Goal: Task Accomplishment & Management: Manage account settings

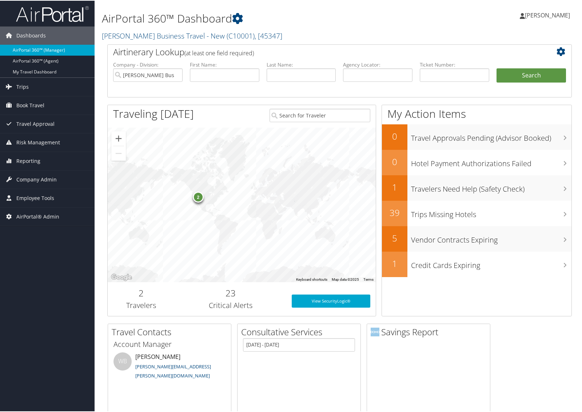
click at [51, 46] on link "AirPortal 360™ (Manager)" at bounding box center [47, 49] width 95 height 11
click at [106, 33] on link "Christopherson Business Travel - New ( C10001 ) , [ 45347 ]" at bounding box center [192, 35] width 180 height 10
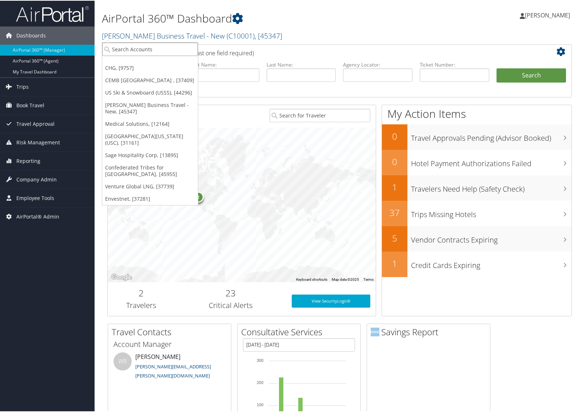
click at [162, 43] on input "search" at bounding box center [150, 48] width 96 height 13
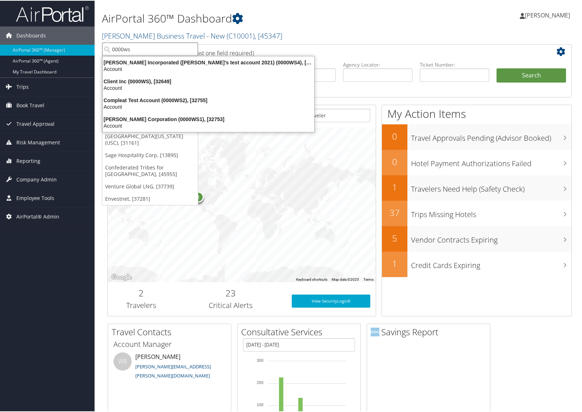
type input "0000ws2"
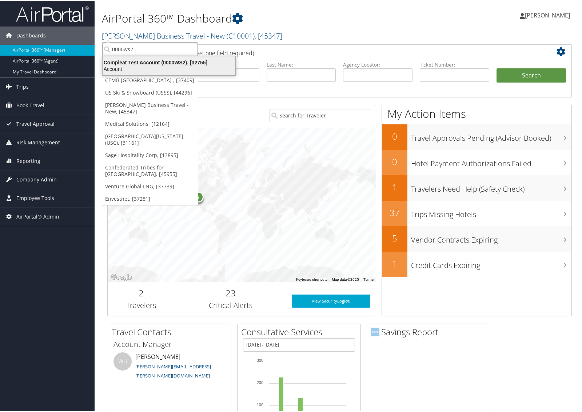
click at [152, 62] on div "Compleat Test Account (0000WS2), [32755]" at bounding box center [168, 62] width 141 height 7
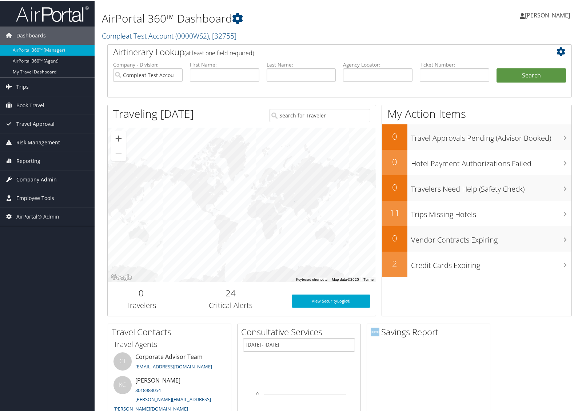
click at [53, 177] on span "Company Admin" at bounding box center [36, 179] width 40 height 18
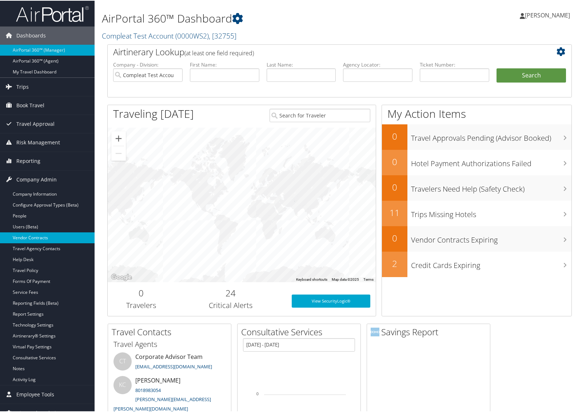
click at [29, 233] on link "Vendor Contracts" at bounding box center [47, 237] width 95 height 11
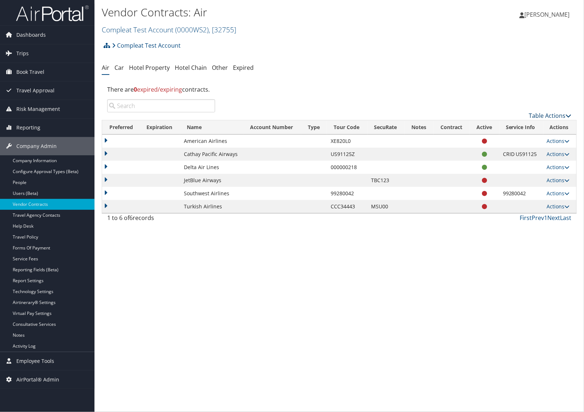
click at [550, 116] on link "Table Actions" at bounding box center [550, 116] width 43 height 8
click at [523, 124] on link "Create New Contract" at bounding box center [526, 127] width 96 height 12
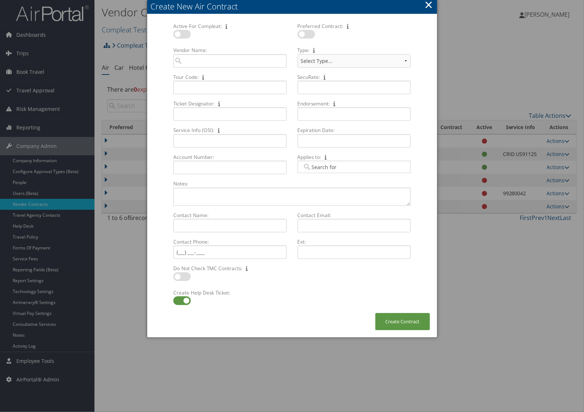
click at [189, 33] on label at bounding box center [181, 34] width 17 height 9
click at [182, 33] on input "checkbox" at bounding box center [179, 35] width 5 height 5
checkbox input "true"
click at [197, 55] on input "Vendor Name: Multiple values The selected items contain different values for th…" at bounding box center [229, 60] width 113 height 13
click at [197, 92] on div "Air Canada (AC)" at bounding box center [230, 95] width 110 height 7
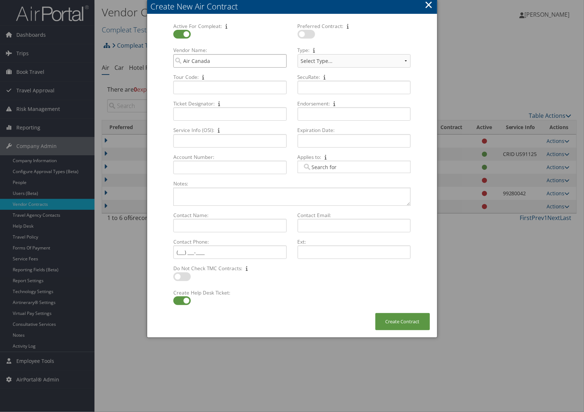
type input "Air Canada"
click at [306, 59] on select "Select Type... SBP CVA" at bounding box center [354, 60] width 113 height 13
select select "[object Object]"
click at [298, 54] on select "Select Type... SBP CVA" at bounding box center [354, 60] width 113 height 13
click at [228, 90] on input "Tour Code: Multiple values The selected items contain different values for this…" at bounding box center [229, 87] width 113 height 13
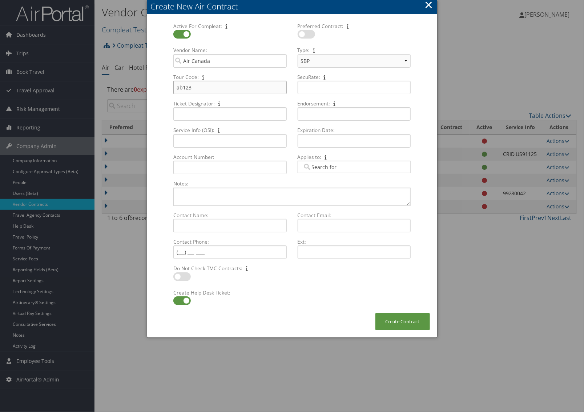
type input "ab123"
click at [184, 298] on label at bounding box center [181, 300] width 17 height 9
click at [182, 300] on input "checkbox" at bounding box center [179, 302] width 5 height 5
checkbox input "false"
click at [273, 194] on textarea "Notes: Multiple values The selected items contain different values for this inp…" at bounding box center [291, 197] width 237 height 18
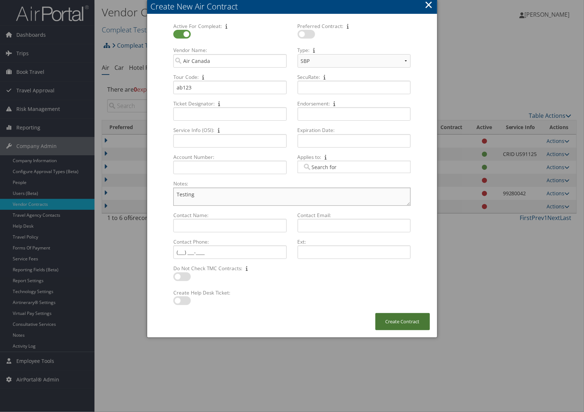
type textarea "Testing"
click at [393, 324] on button "Create Contract" at bounding box center [402, 321] width 55 height 17
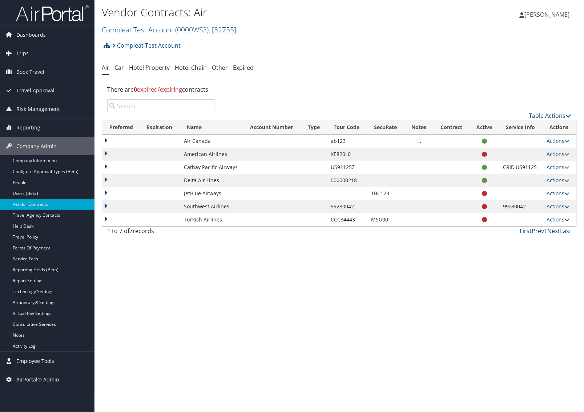
click at [39, 361] on span "Employee Tools" at bounding box center [35, 361] width 38 height 18
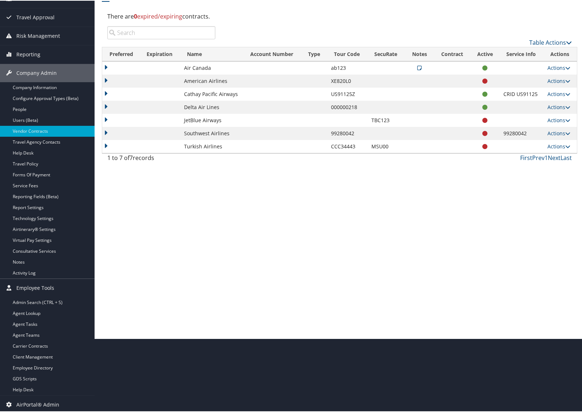
scroll to position [76, 0]
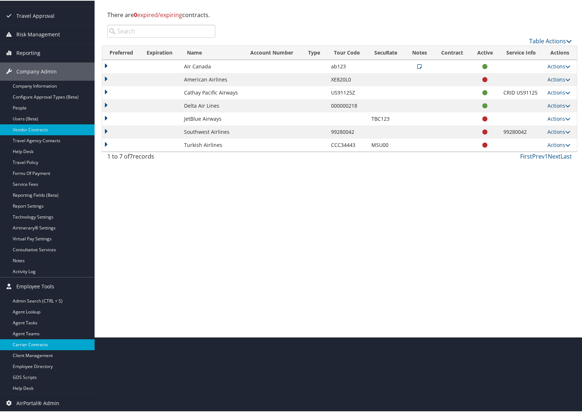
click at [44, 339] on link "Carrier Contracts" at bounding box center [47, 343] width 95 height 11
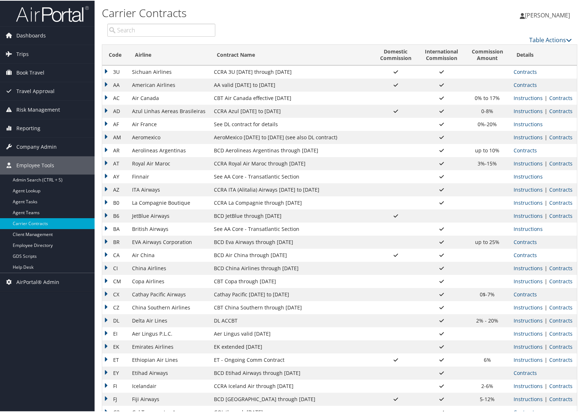
click at [162, 31] on input "search" at bounding box center [161, 29] width 108 height 13
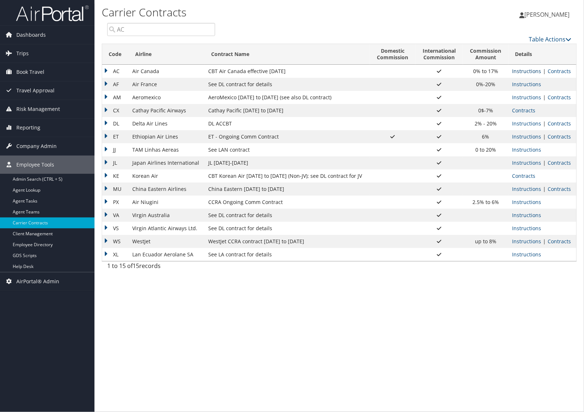
type input "AC"
click at [528, 73] on link "Instructions" at bounding box center [526, 71] width 29 height 7
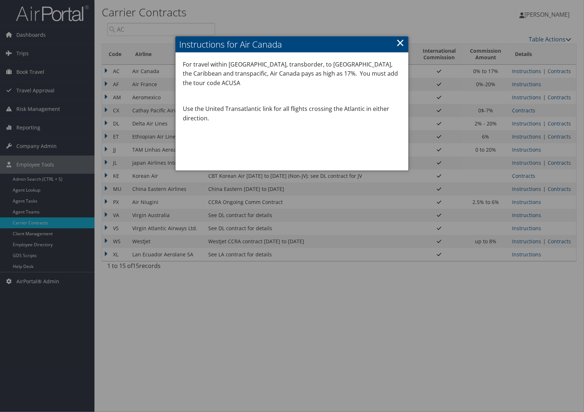
click at [402, 44] on link "×" at bounding box center [400, 42] width 8 height 15
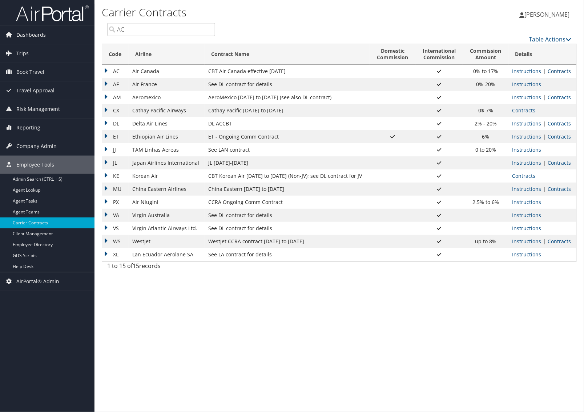
click at [558, 72] on link "Contracts" at bounding box center [559, 71] width 23 height 7
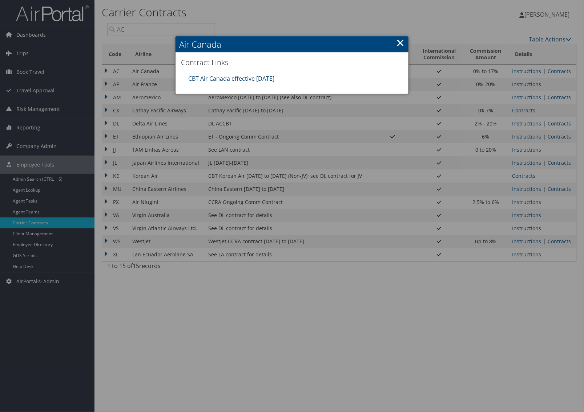
click at [258, 75] on link "CBT Air Canada effective [DATE]" at bounding box center [231, 79] width 86 height 8
click at [400, 43] on link "×" at bounding box center [400, 42] width 8 height 15
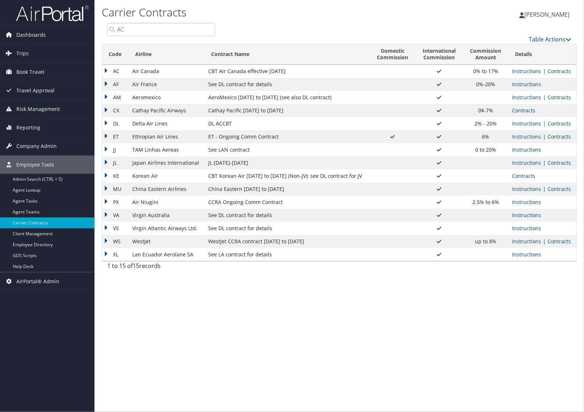
drag, startPoint x: 457, startPoint y: 288, endPoint x: 436, endPoint y: 352, distance: 67.6
click at [442, 341] on div "Carrier Contracts [PERSON_NAME] [PERSON_NAME] My Settings Travel Agency Contact…" at bounding box center [340, 206] width 490 height 412
